Goal: Complete application form: Complete application form

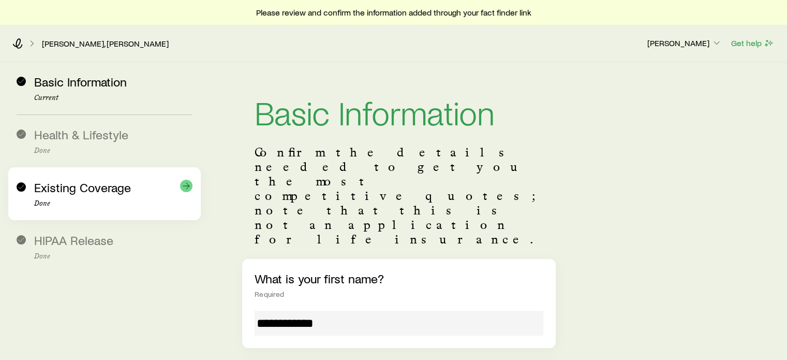
click at [86, 194] on div "Existing Coverage Done" at bounding box center [113, 193] width 158 height 27
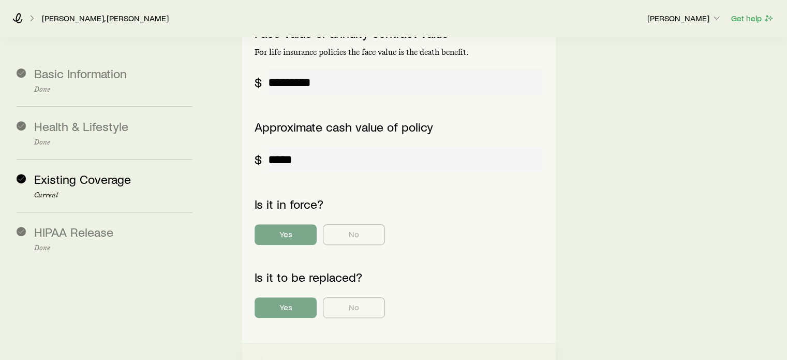
scroll to position [569, 0]
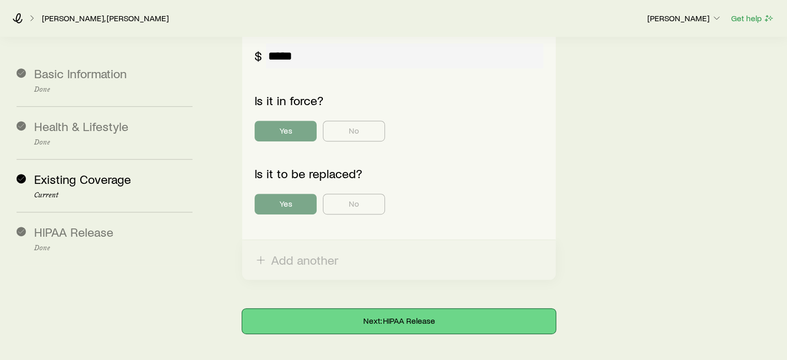
click at [422, 308] on button "Next: HIPAA Release" at bounding box center [398, 320] width 313 height 25
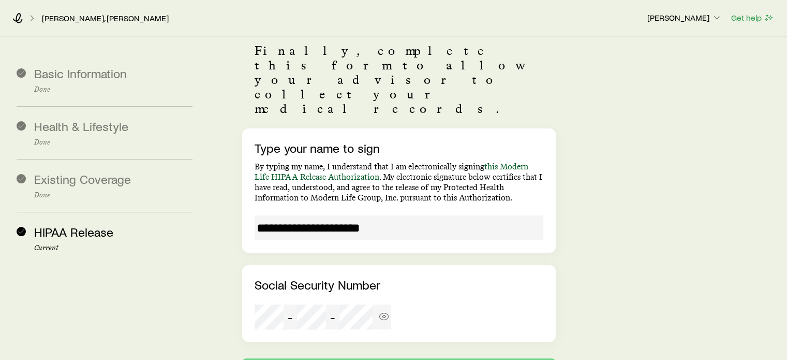
scroll to position [170, 0]
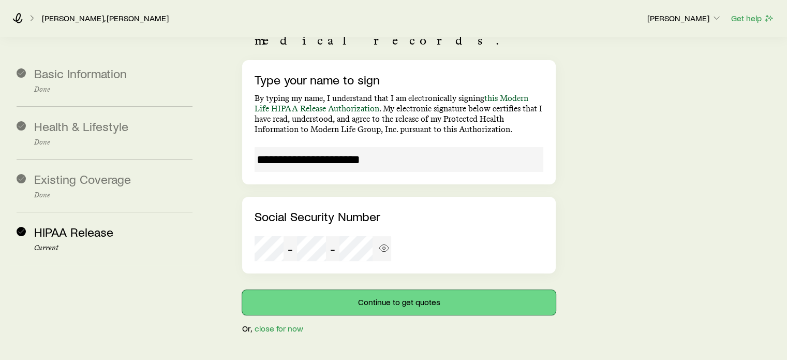
click at [424, 290] on button "Continue to get quotes" at bounding box center [398, 302] width 313 height 25
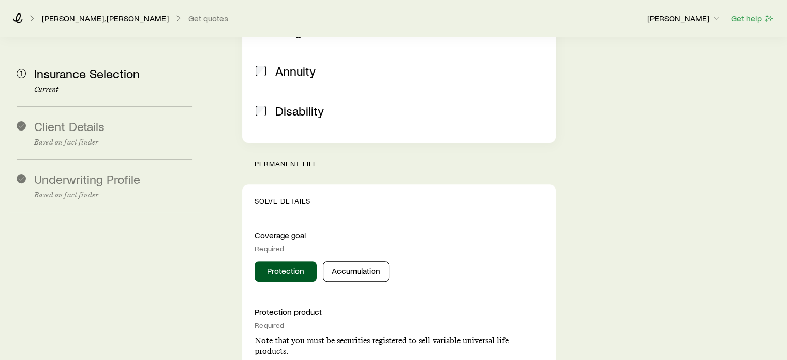
scroll to position [414, 0]
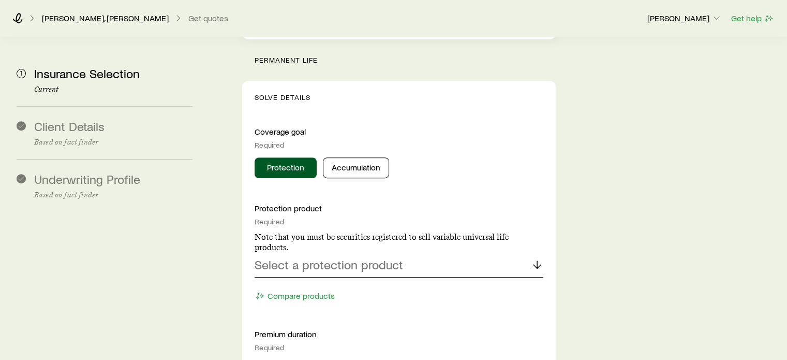
click at [533, 264] on polyline at bounding box center [536, 266] width 7 height 4
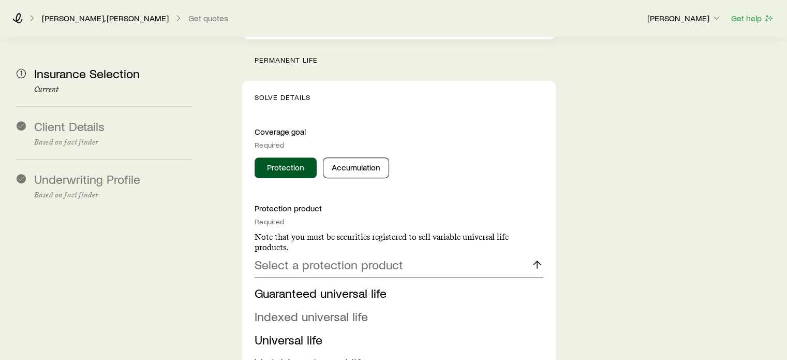
click at [331, 308] on span "Indexed universal life" at bounding box center [311, 315] width 113 height 15
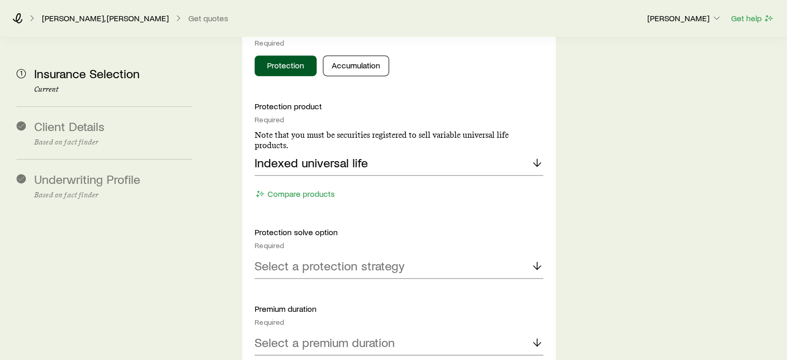
scroll to position [517, 0]
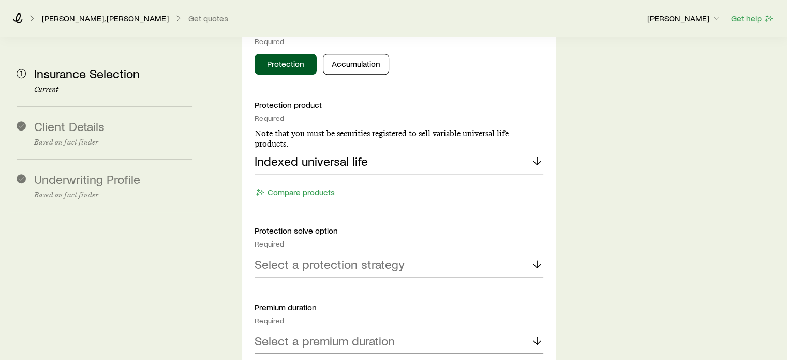
click at [534, 258] on icon at bounding box center [537, 264] width 12 height 12
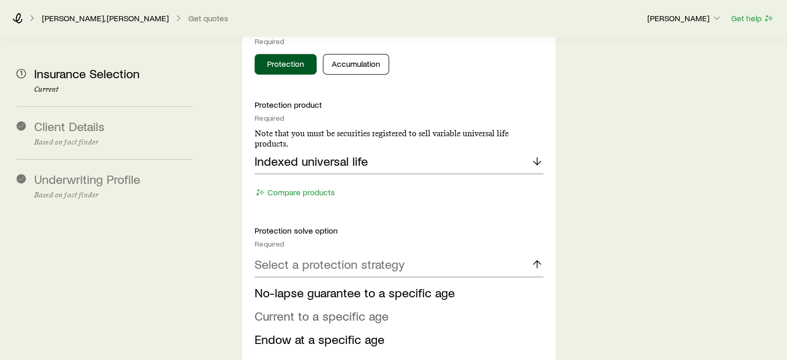
click at [338, 308] on span "Current to a specific age" at bounding box center [322, 315] width 134 height 15
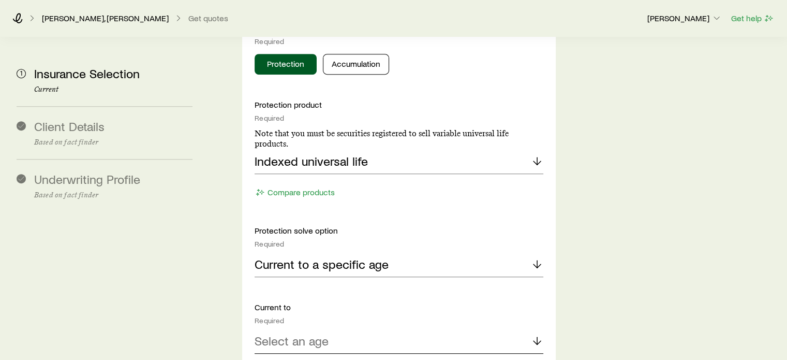
click at [391, 329] on div "Select an age" at bounding box center [399, 341] width 288 height 25
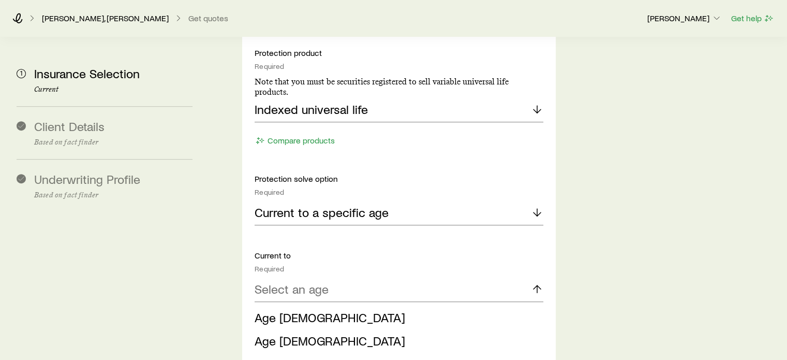
click at [294, 352] on li "Age [DEMOGRAPHIC_DATA]" at bounding box center [396, 363] width 282 height 23
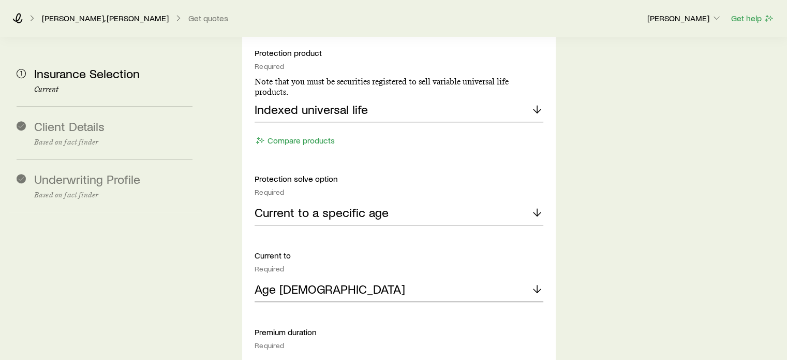
click at [391, 358] on p "Select a premium duration" at bounding box center [325, 365] width 140 height 14
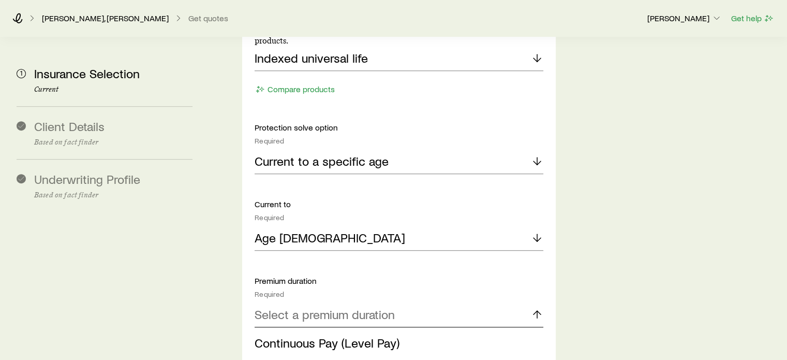
scroll to position [724, 0]
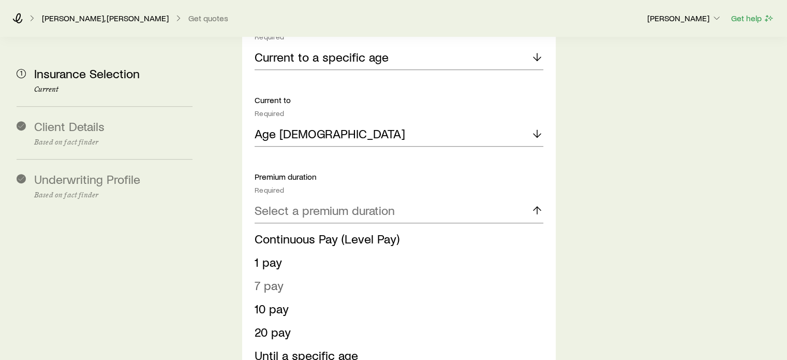
click at [259, 277] on span "7 pay" at bounding box center [269, 284] width 29 height 15
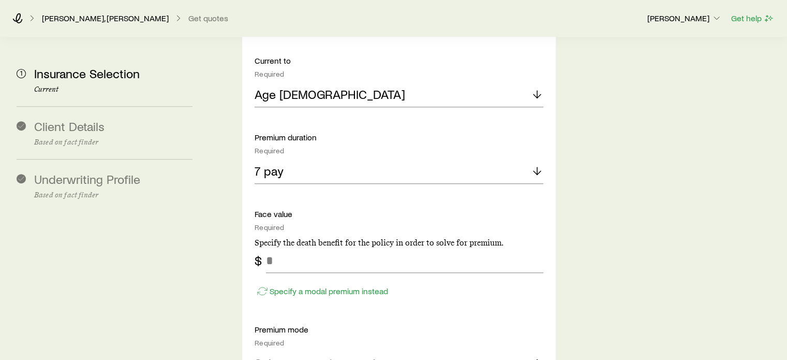
scroll to position [828, 0]
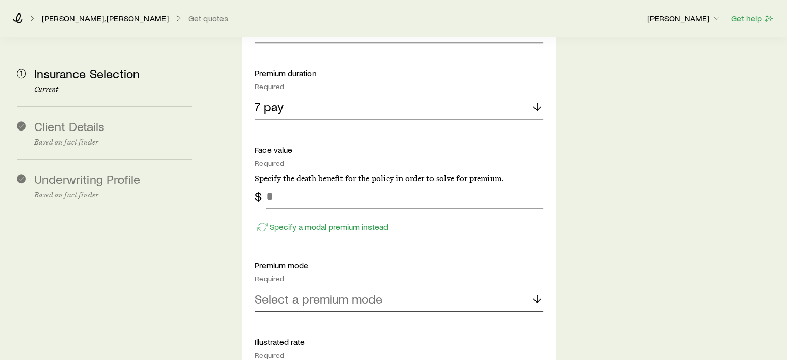
click at [537, 295] on line at bounding box center [537, 298] width 0 height 7
click at [279, 319] on span "Annual" at bounding box center [273, 326] width 36 height 15
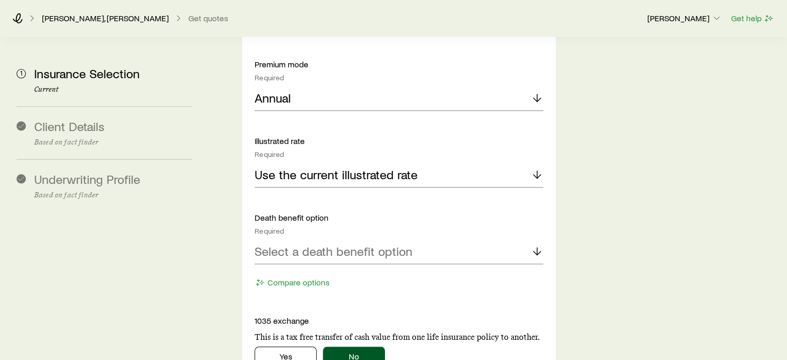
scroll to position [1035, 0]
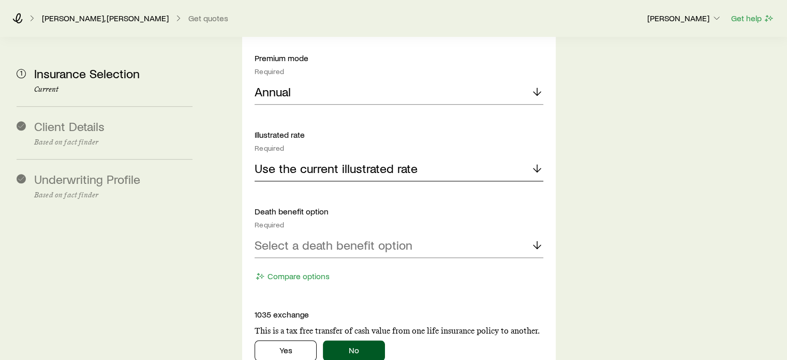
click at [536, 162] on icon at bounding box center [537, 168] width 12 height 12
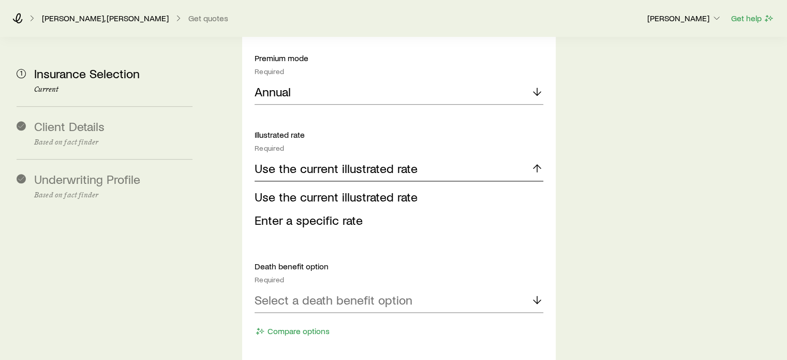
click at [536, 162] on icon at bounding box center [537, 168] width 12 height 12
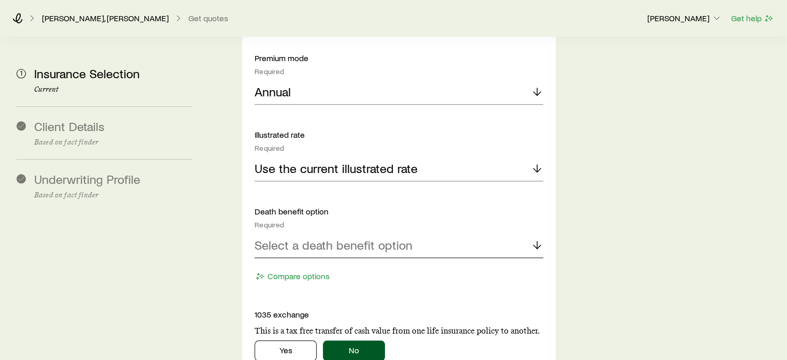
click at [466, 233] on div "Select a death benefit option" at bounding box center [399, 245] width 288 height 25
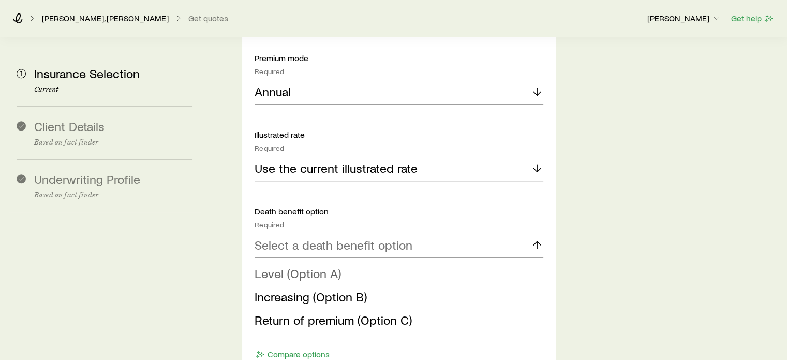
click at [274, 265] on span "Level (Option A)" at bounding box center [298, 272] width 86 height 15
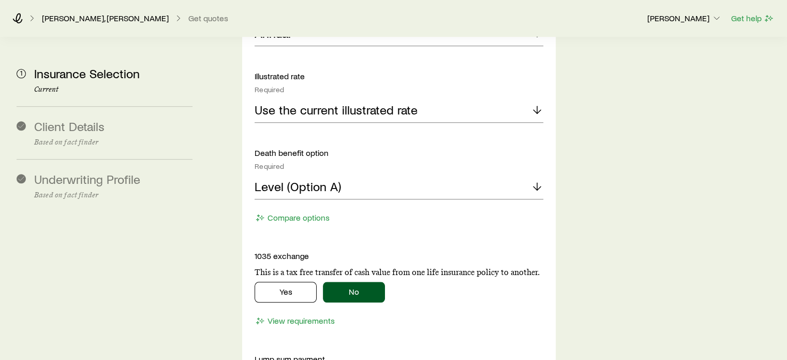
scroll to position [1138, 0]
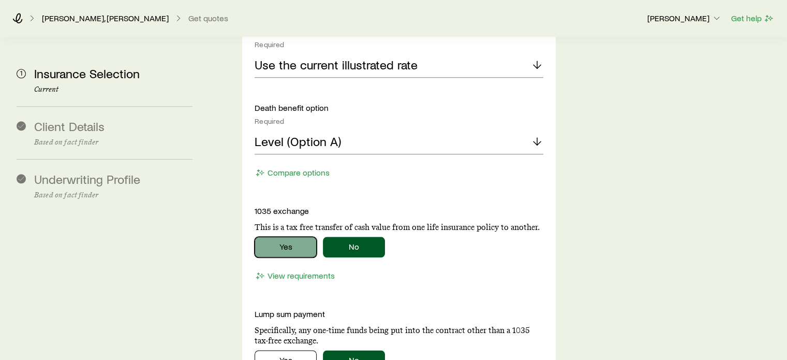
click at [281, 236] on button "Yes" at bounding box center [286, 246] width 62 height 21
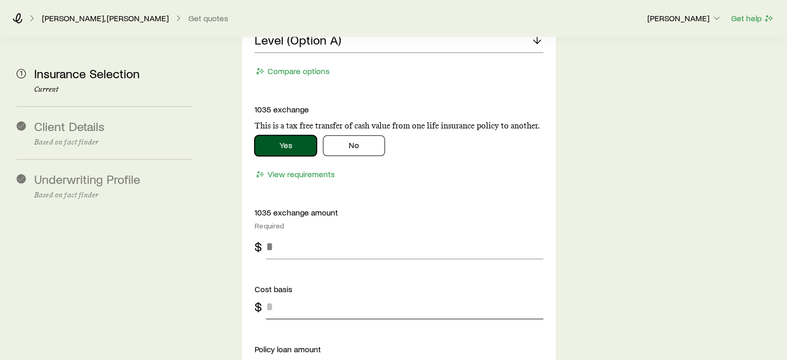
scroll to position [1242, 0]
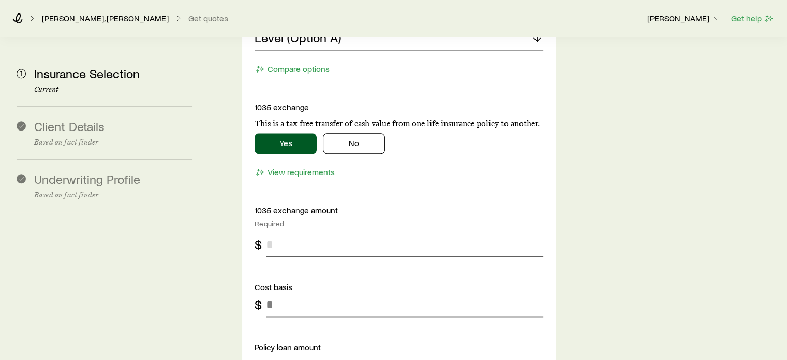
click at [270, 232] on input "tel" at bounding box center [404, 244] width 277 height 25
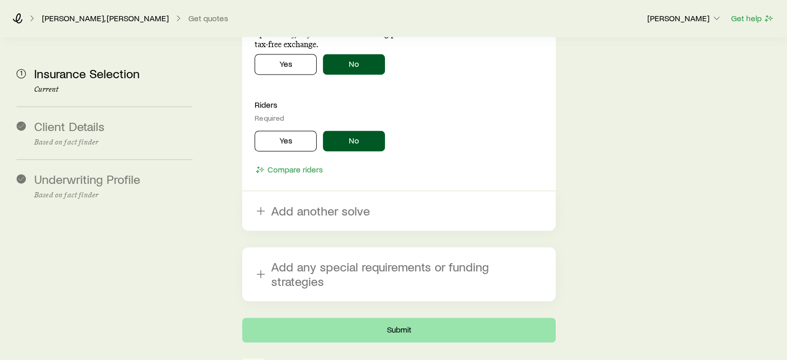
scroll to position [1656, 0]
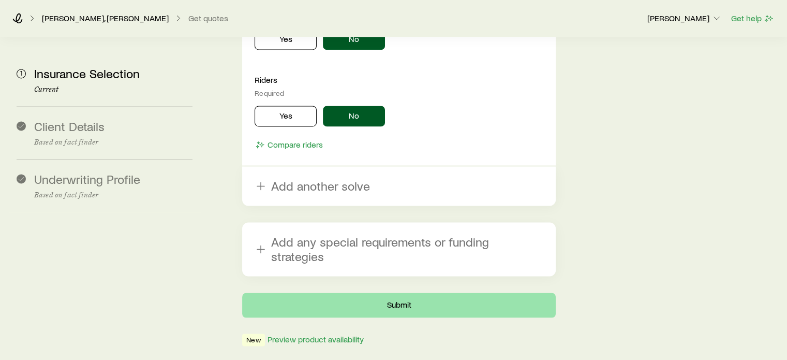
type input "*****"
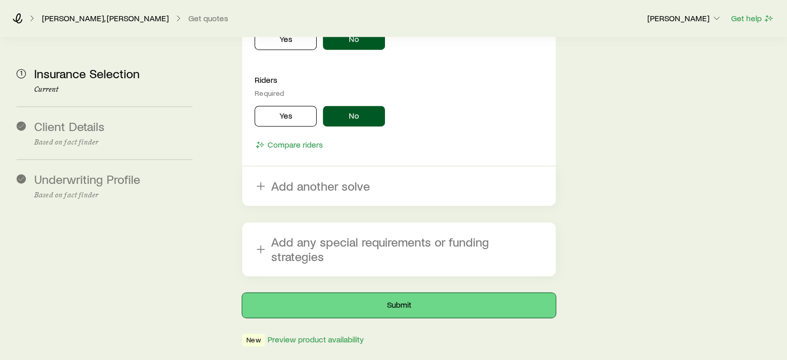
click at [399, 292] on button "Submit" at bounding box center [398, 304] width 313 height 25
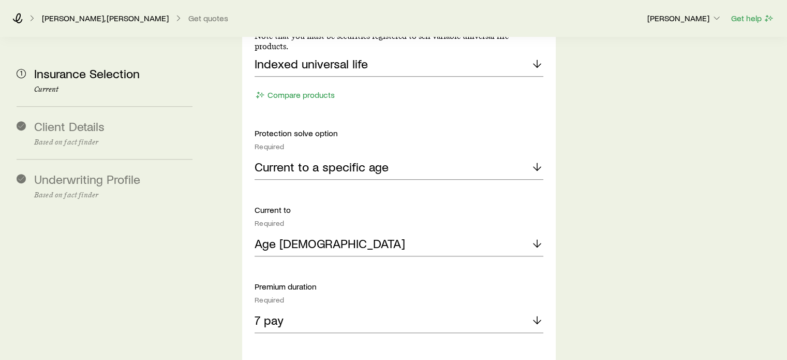
scroll to position [776, 0]
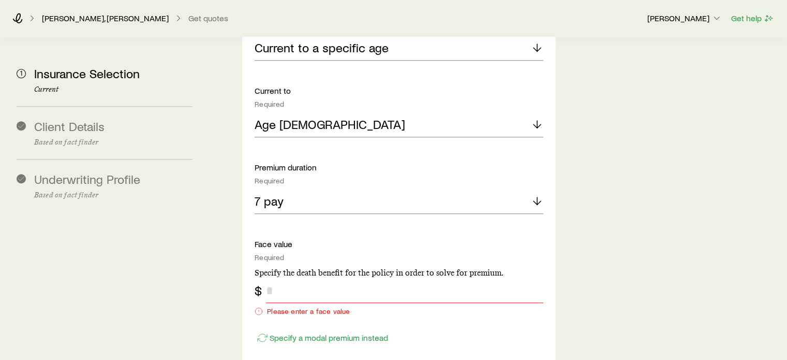
click at [267, 278] on input "tel" at bounding box center [404, 290] width 277 height 25
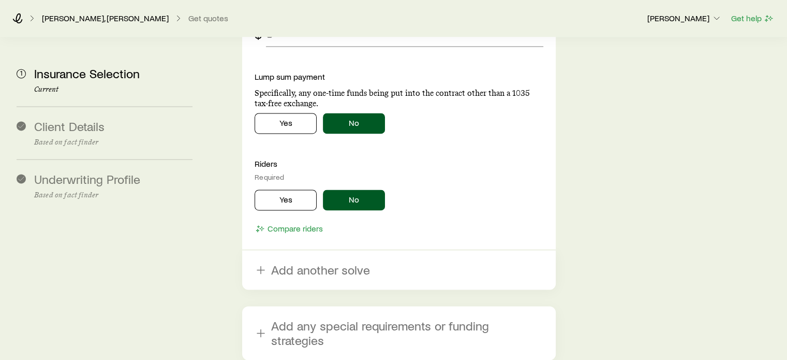
scroll to position [1698, 0]
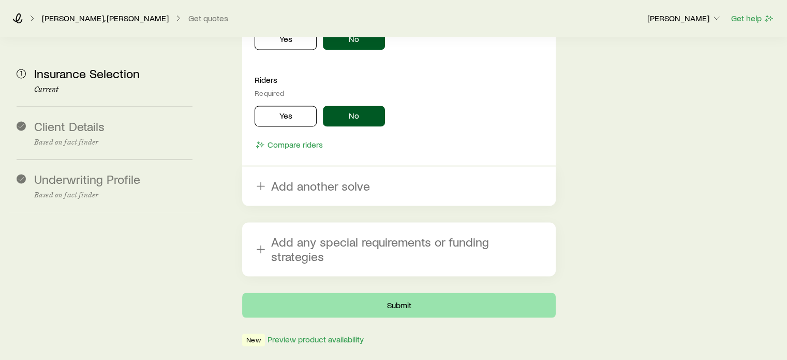
type input "*********"
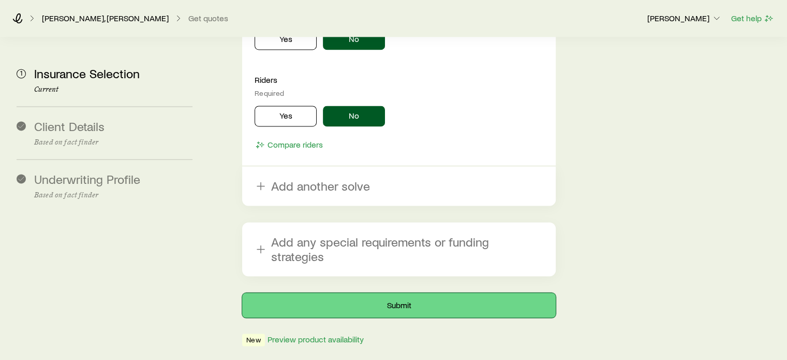
click at [420, 292] on button "Submit" at bounding box center [398, 304] width 313 height 25
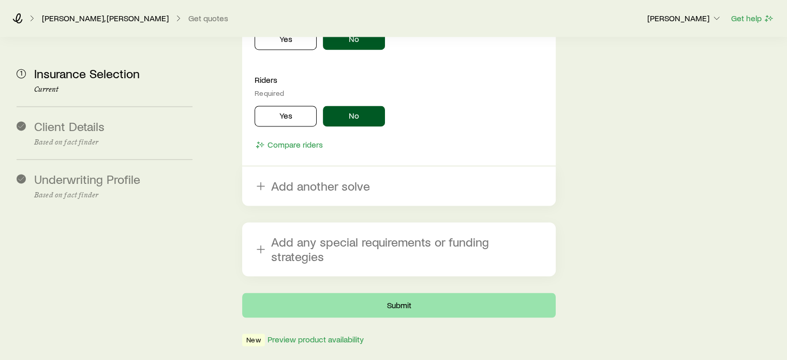
scroll to position [0, 0]
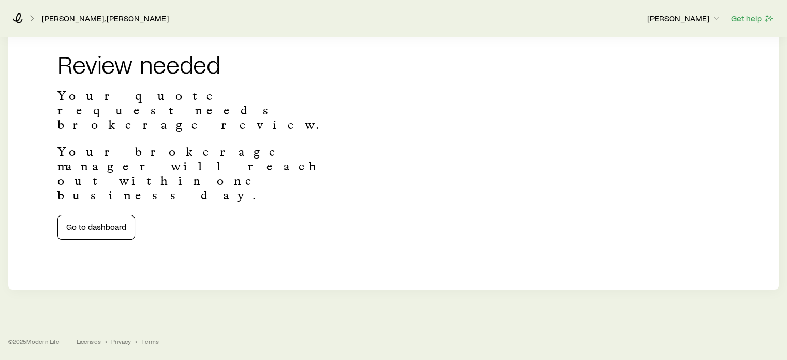
scroll to position [228, 0]
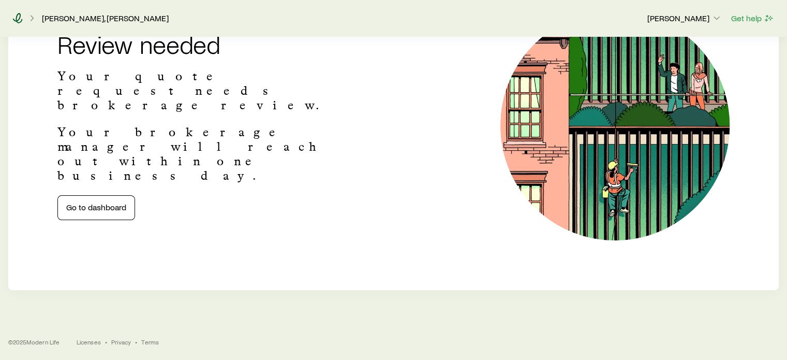
click at [16, 20] on icon at bounding box center [18, 18] width 10 height 10
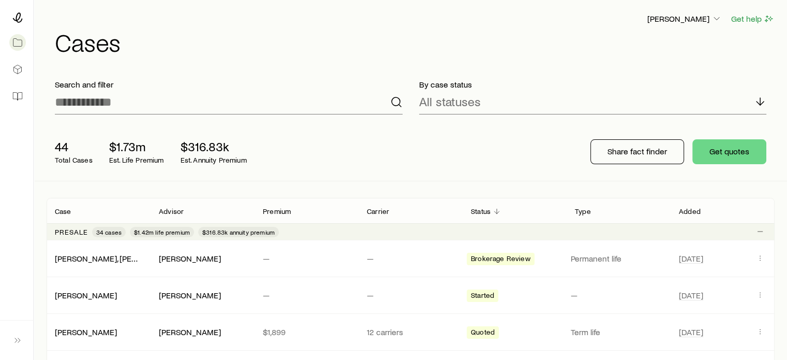
click at [312, 43] on h1 "Cases" at bounding box center [415, 41] width 720 height 25
